Goal: Navigation & Orientation: Find specific page/section

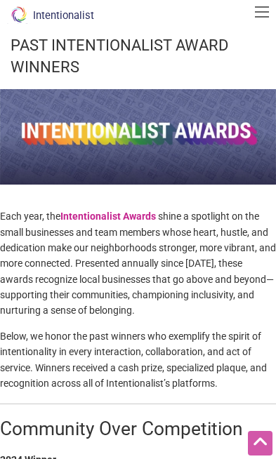
scroll to position [2307, 0]
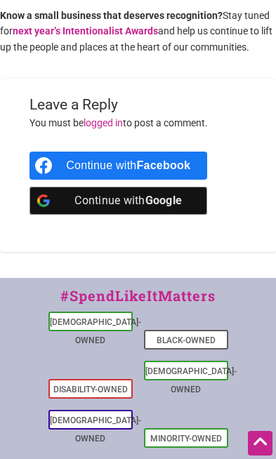
click at [77, 416] on link "[DEMOGRAPHIC_DATA]-Owned" at bounding box center [95, 430] width 91 height 28
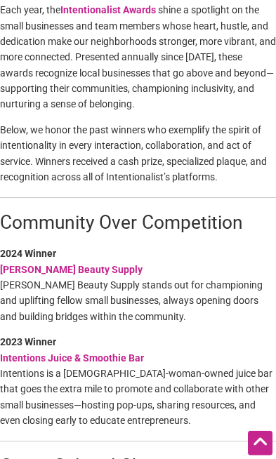
scroll to position [207, 0]
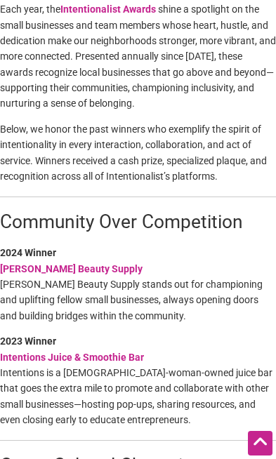
click at [51, 263] on link "[PERSON_NAME] Beauty Supply" at bounding box center [71, 268] width 143 height 11
click at [126, 356] on strong "Intentions Juice & Smoothie Bar" at bounding box center [72, 357] width 144 height 11
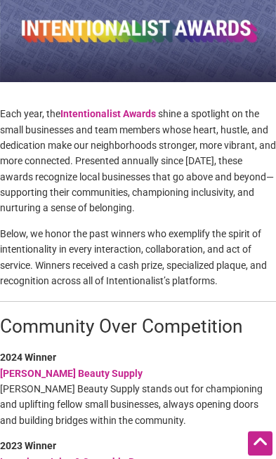
scroll to position [0, 0]
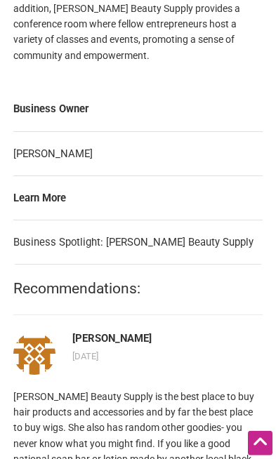
scroll to position [873, 0]
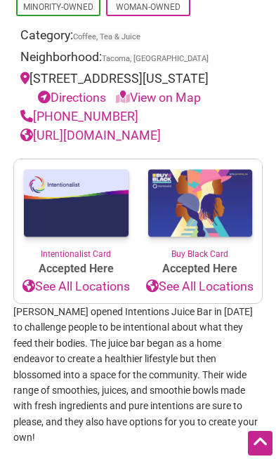
scroll to position [449, 0]
